Goal: Task Accomplishment & Management: Use online tool/utility

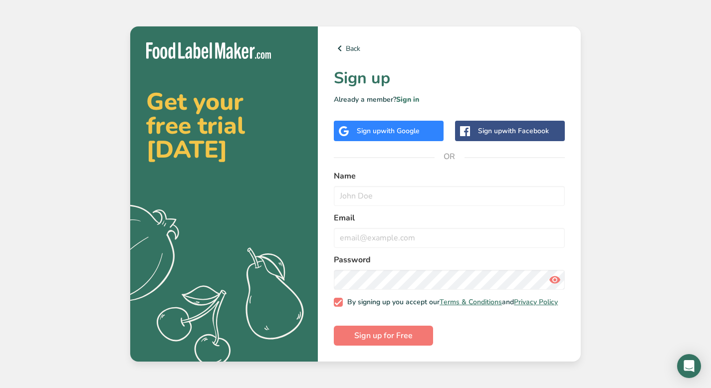
click at [400, 135] on div "Sign up with Google" at bounding box center [389, 131] width 110 height 20
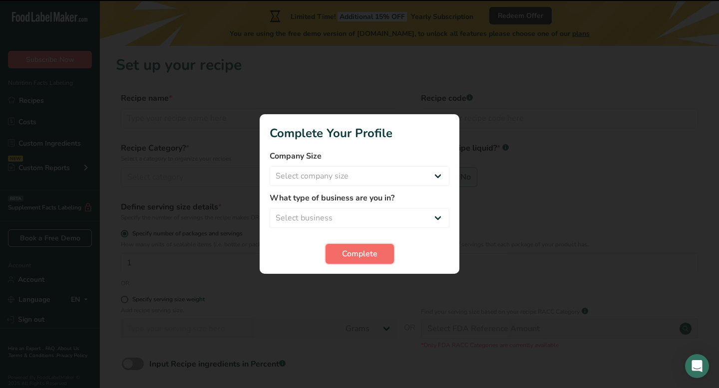
click at [347, 259] on span "Complete" at bounding box center [359, 254] width 35 height 12
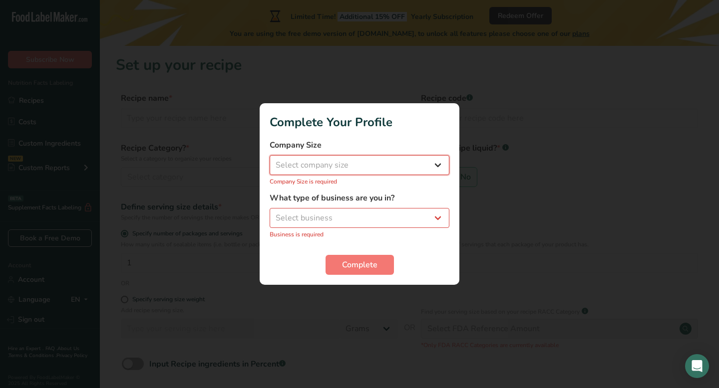
click at [356, 169] on select "Select company size Fewer than 10 Employees 10 to 50 Employees 51 to 500 Employ…" at bounding box center [360, 165] width 180 height 20
select select "2"
click at [270, 161] on select "Select company size Fewer than 10 Employees 10 to 50 Employees 51 to 500 Employ…" at bounding box center [360, 165] width 180 height 20
click at [348, 210] on select "Select business Packaged Food Manufacturer Restaurant & Cafe Bakery Meal Plans …" at bounding box center [360, 218] width 180 height 20
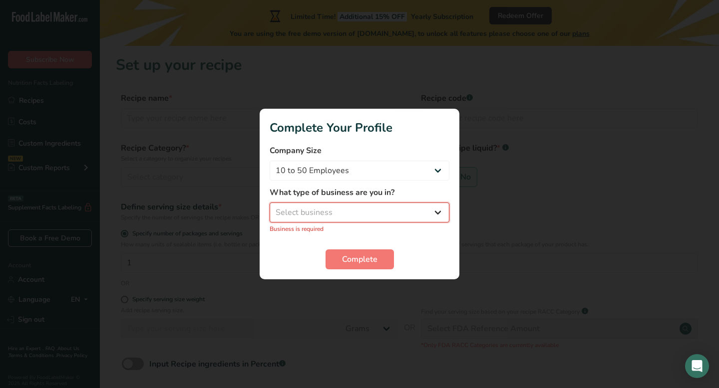
select select "2"
click at [270, 208] on select "Select business Packaged Food Manufacturer Restaurant & Cafe Bakery Meal Plans …" at bounding box center [360, 213] width 180 height 20
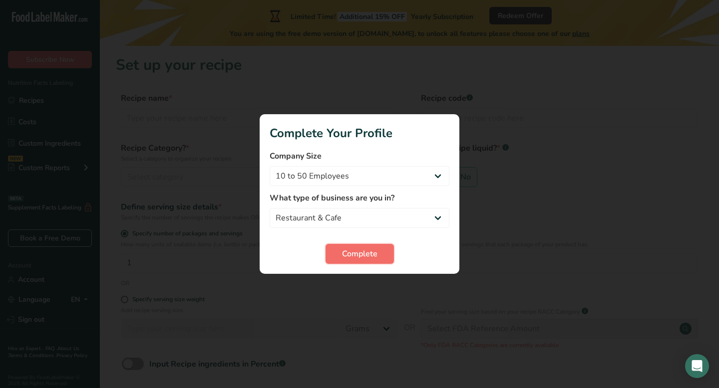
click at [339, 253] on button "Complete" at bounding box center [359, 254] width 68 height 20
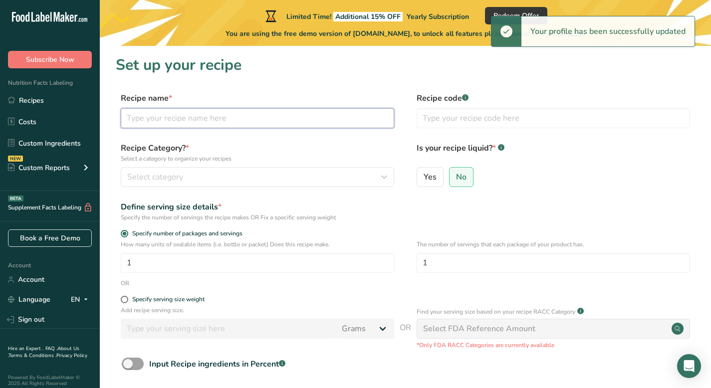
click at [196, 120] on input "text" at bounding box center [258, 118] width 274 height 20
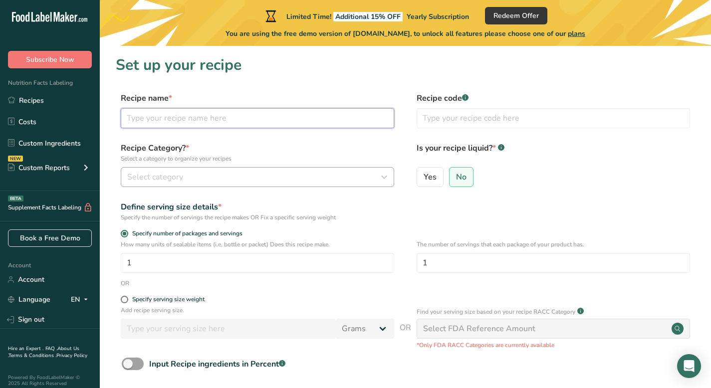
paste input "Dairy-Free Blueberry Muffins (Oil-Based)"
type input "Dairy-Free Blueberry Muffins (Oil-Based)"
click at [287, 178] on div "Select category" at bounding box center [254, 177] width 255 height 12
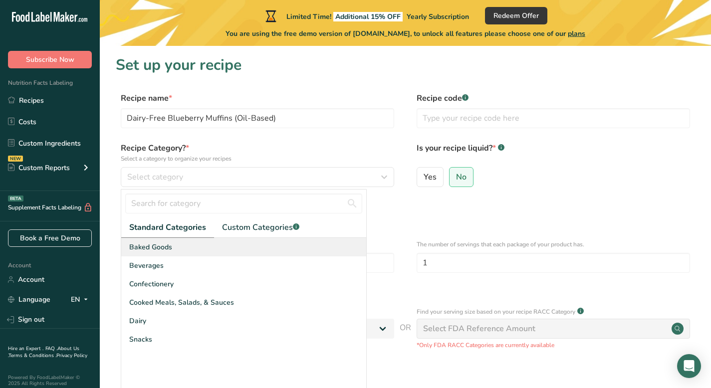
click at [255, 250] on div "Baked Goods" at bounding box center [243, 247] width 245 height 18
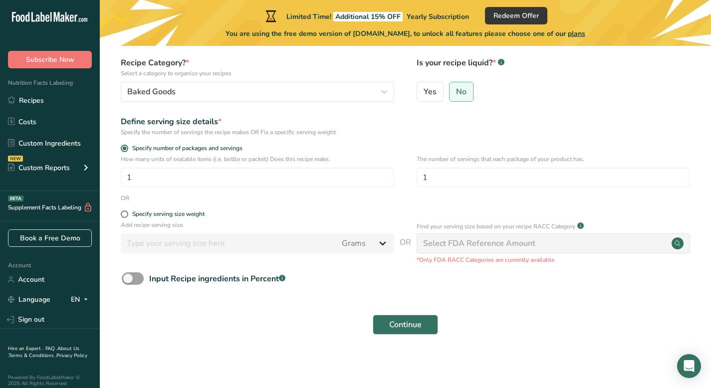
scroll to position [86, 0]
click at [427, 330] on button "Continue" at bounding box center [405, 324] width 65 height 20
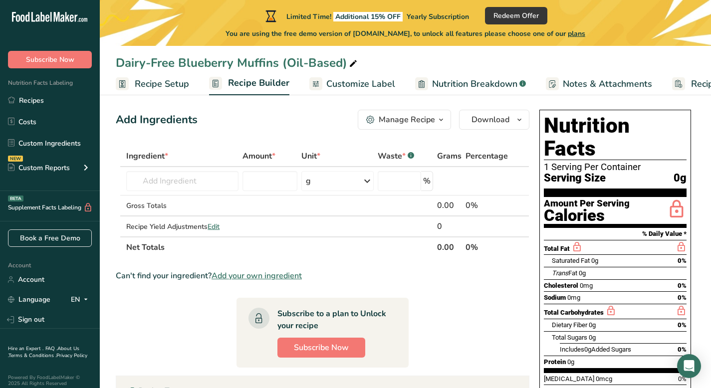
scroll to position [7, 0]
click at [180, 187] on input "text" at bounding box center [182, 182] width 112 height 20
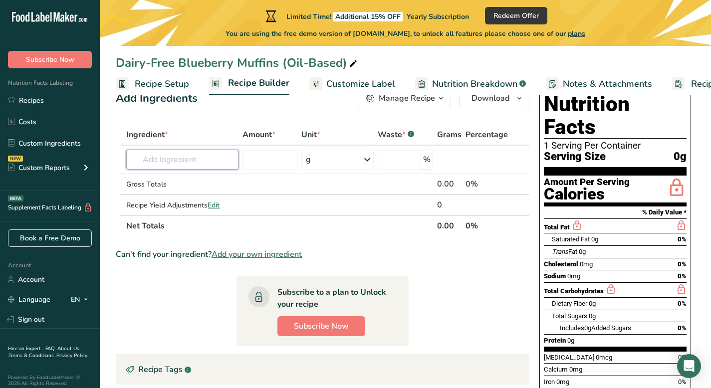
scroll to position [37, 0]
